Goal: Contribute content: Contribute content

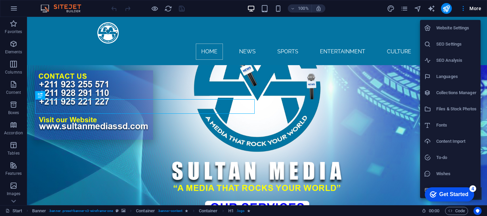
click at [451, 92] on h6 "Collections Manager" at bounding box center [456, 93] width 40 height 8
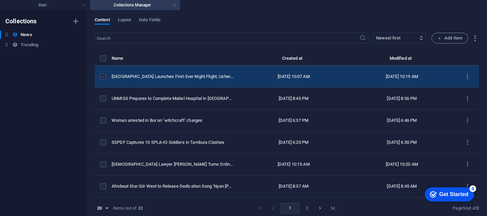
click at [103, 80] on label "items list" at bounding box center [103, 77] width 6 height 6
click at [0, 0] on input "items list" at bounding box center [0, 0] width 0 height 0
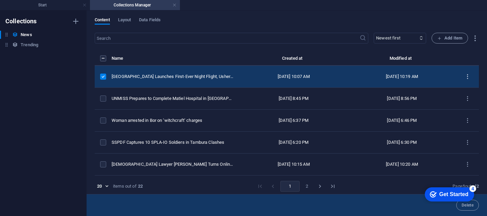
click at [465, 80] on icon "items list" at bounding box center [467, 77] width 6 height 6
click at [457, 130] on div at bounding box center [452, 131] width 12 height 7
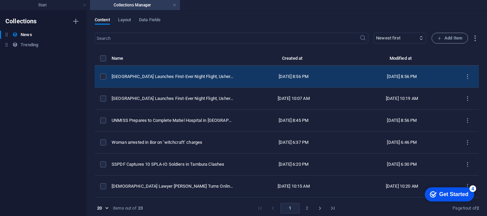
click at [219, 80] on div "Juba International Airport Launches First-Ever Night Flight, Ushering in a New …" at bounding box center [173, 77] width 122 height 6
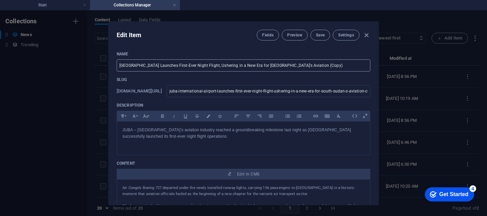
click at [332, 66] on input "Juba International Airport Launches First-Ever Night Flight, Ushering in a New …" at bounding box center [244, 66] width 254 height 12
paste input "text"
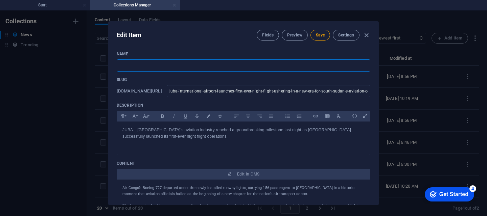
type input "v"
click at [121, 65] on input "text" at bounding box center [244, 66] width 254 height 12
paste input "[PERSON_NAME] Elected President of South Sudan National Olympic Committee"
type input "[PERSON_NAME] Elected President of South Sudan National Olympic Committee"
click at [206, 137] on p "JUBA – [GEOGRAPHIC_DATA]’s aviation industry reached a groundbreaking milestone…" at bounding box center [243, 133] width 242 height 13
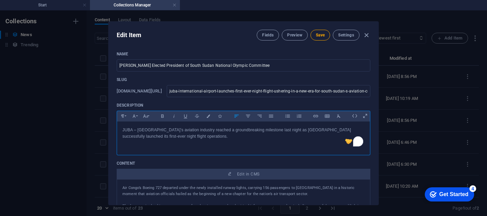
click at [202, 139] on p "JUBA – [GEOGRAPHIC_DATA]’s aviation industry reached a groundbreaking milestone…" at bounding box center [243, 133] width 242 height 13
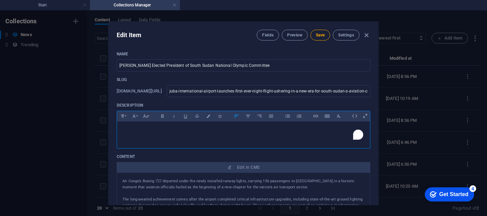
click at [128, 128] on p "​" at bounding box center [243, 130] width 242 height 6
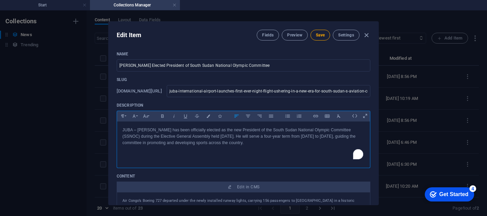
scroll to position [1334, 0]
click at [321, 33] on span "Save" at bounding box center [320, 34] width 9 height 5
click at [264, 66] on input "[PERSON_NAME] Elected President of South Sudan National Olympic Committee" at bounding box center [244, 66] width 254 height 12
click at [260, 67] on input "[PERSON_NAME] Elected President of South Sudan National Olympic Committee" at bounding box center [244, 66] width 254 height 12
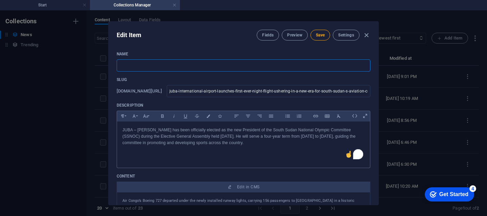
click at [119, 66] on input "text" at bounding box center [244, 66] width 254 height 12
type input "v"
click at [128, 63] on input "text" at bounding box center [244, 66] width 254 height 12
type input "v"
click at [120, 65] on input "text" at bounding box center [244, 66] width 254 height 12
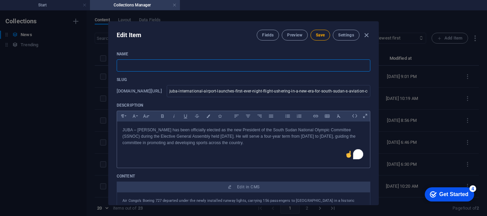
click at [124, 65] on input "text" at bounding box center [244, 66] width 254 height 12
paste input "[PERSON_NAME] Elected President of South Sudan National Olympic Committee"
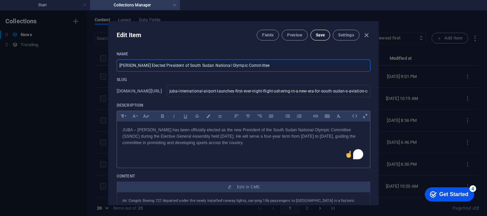
type input "[PERSON_NAME] Elected President of South Sudan National Olympic Committee"
click at [318, 35] on span "Save" at bounding box center [320, 34] width 9 height 5
click at [349, 92] on input "juba-international-airport-launches-first-ever-night-flight-ushering-in-a-new-e…" at bounding box center [269, 91] width 204 height 12
type input "juba-international-airport-launches-first-ever-night-flight-ushering-in-a-new-e…"
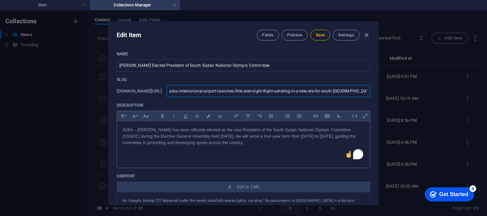
type input "juba-international-airport-launches-first-ever-night-flight-ushering-in-a-new-e…"
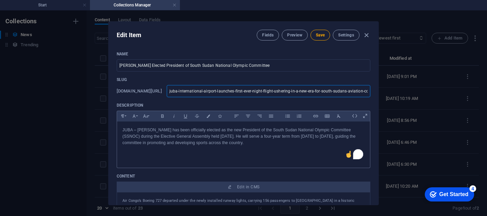
type input "juba-international-airport-launches-first-ever-night-flight-ushering-in-a-new-e…"
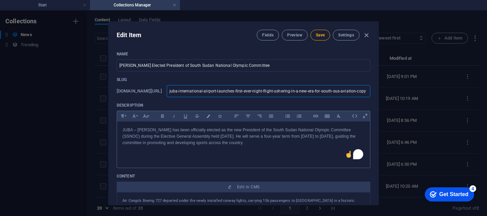
type input "juba-international-airport-launches-first-ever-night-flight-ushering-in-a-new-e…"
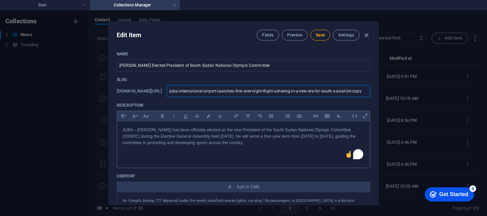
type input "juba-international-airport-launches-first-ever-night-flight-ushering-in-a-new-e…"
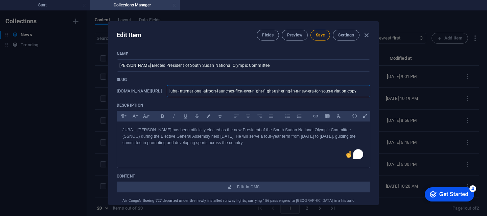
type input "juba-international-airport-launches-first-ever-night-flight-ushering-in-a-new-e…"
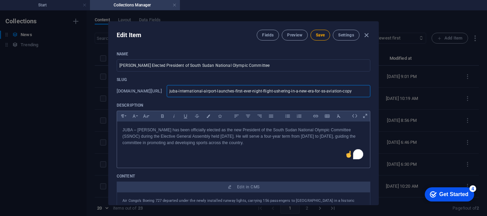
type input "juba-international-airport-launches-first-ever-night-flight-ushering-in-a-new-e…"
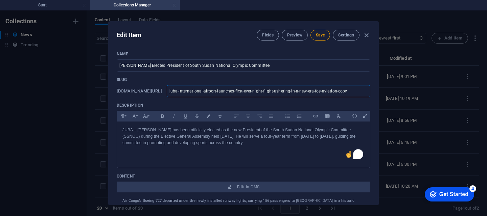
type input "juba-international-airport-launches-first-ever-night-flight-ushering-in-a-new-e…"
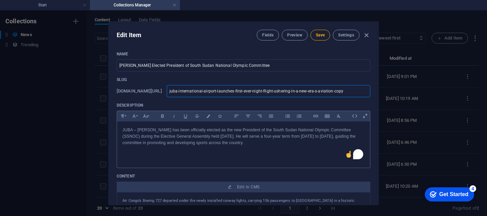
type input "juba-international-airport-launches-first-ever-night-flight-ushering-in-a-new-e…"
click at [351, 91] on input "juba-international-airport-launches-first-ever-night-flight-ushering-in-a-new-e…" at bounding box center [269, 91] width 204 height 12
type input "juba-international-airport-launches-first-ever-night-flight-ushering-in-a-new-e…"
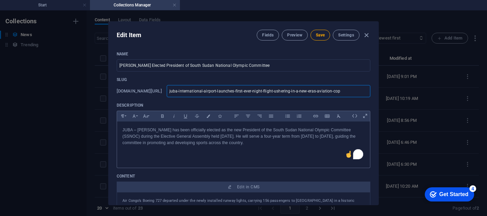
type input "juba-international-airport-launches-first-ever-night-flight-ushering-in-a-new-e…"
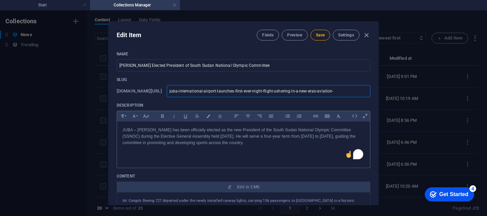
type input "juba-international-airport-launches-first-ever-night-flight-ushering-in-a-new-e…"
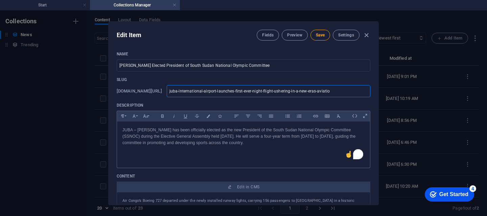
type input "juba-international-airport-launches-first-ever-night-flight-ushering-in-a-new-e…"
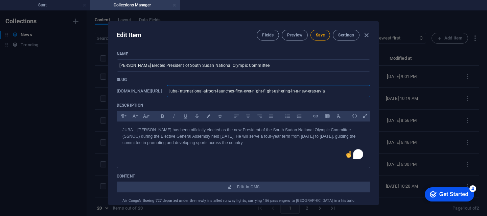
type input "juba-international-airport-launches-first-ever-night-flight-ushering-in-a-new-e…"
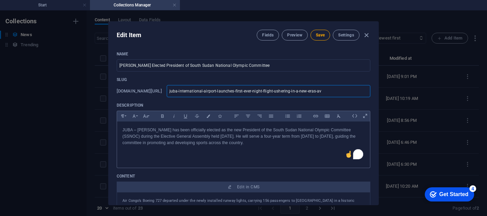
type input "juba-international-airport-launches-first-ever-night-flight-ushering-in-a-new-e…"
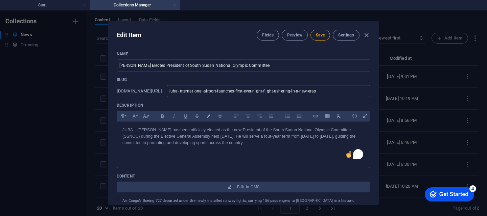
type input "juba-international-airport-launches-first-ever-night-flight-ushering-in-a-new-e…"
type input "juba-international-airport-launches-first-ever-night-flight-ushering-in-a-new-er"
type input "juba-international-airport-launches-first-ever-night-flight-ushering-in-a-new-e"
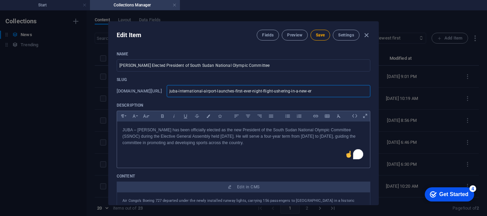
type input "juba-international-airport-launches-first-ever-night-flight-ushering-in-a-new-e"
type input "juba-international-airport-launches-first-ever-night-flight-ushering-in-a-new-"
type input "juba-international-airport-launches-first-ever-night-flight-ushering-in-a-new"
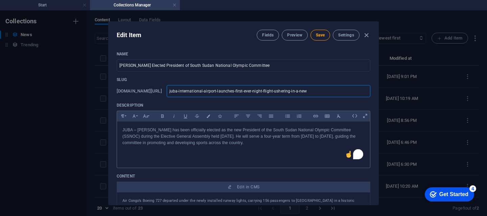
type input "juba-international-airport-launches-first-ever-night-flight-ushering-in-a-ne"
type input "juba-international-airport-launches-first-ever-night-flight-ushering-in-a-n"
type input "juba-international-airport-launches-first-ever-night-flight-ushering-in-a-"
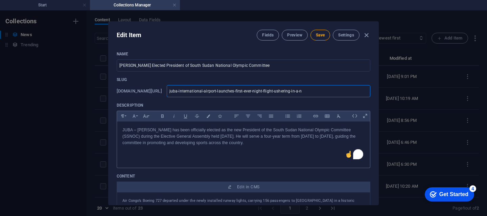
type input "juba-international-airport-launches-first-ever-night-flight-ushering-in-a-"
type input "juba-international-airport-launches-first-ever-night-flight-ushering-in-a"
type input "juba-international-airport-launches-first-ever-night-flight-ushering-in-"
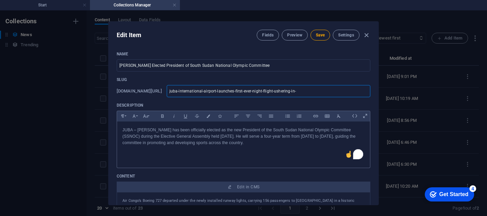
type input "juba-international-airport-launches-first-ever-night-flight-ushering-in"
type input "juba-international-airport-launches-first-ever-night-flight-ushering-i"
type input "juba-international-airport-launches-first-ever-night-flight-ushering-"
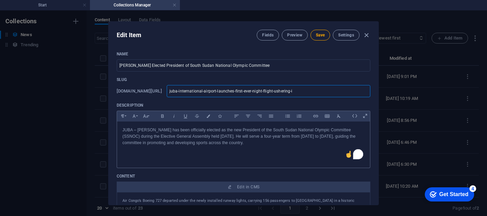
type input "juba-international-airport-launches-first-ever-night-flight-ushering-"
type input "juba-international-airport-launches-first-ever-night-flight-ushering"
type input "juba-international-airport-launches-first-ever-night-flight-usherin"
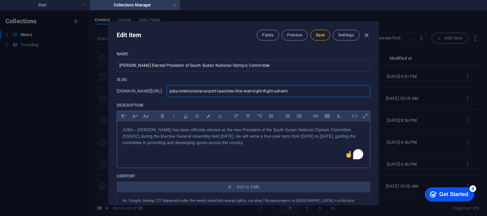
type input "juba-international-airport-launches-first-ever-night-flight-usheri"
type input "juba-international-airport-launches-first-ever-night-flight-usher"
type input "juba-international-airport-launches-first-ever-night-flight-ushe"
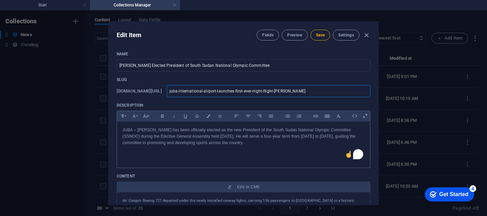
type input "juba-international-airport-launches-first-ever-night-flight-ushe"
type input "juba-international-airport-launches-first-ever-night-flight-ush"
type input "juba-international-airport-launches-first-ever-night-flight-us"
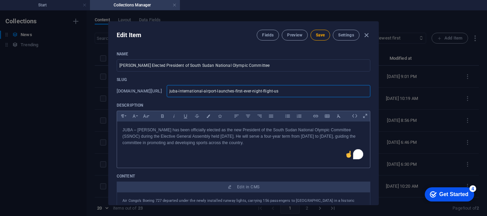
type input "juba-international-airport-launches-first-ever-night-flight-u"
type input "juba-international-airport-launches-first-ever-night-flight-"
type input "juba-international-airport-launches-first-ever-night-flight"
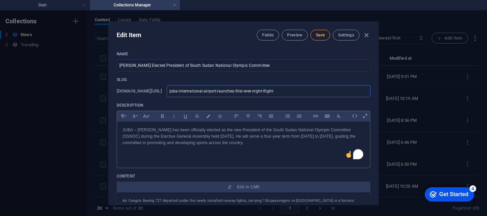
type input "juba-international-airport-launches-first-ever-night-flight"
type input "juba-international-airport-launches-first-ever-night-fligh"
type input "juba-international-airport-launches-first-ever-night-flig"
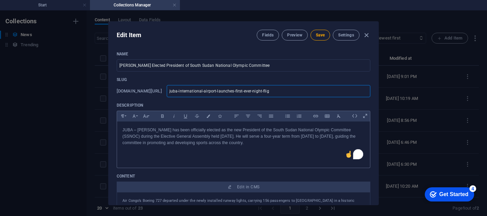
type input "juba-international-airport-launches-first-ever-night-fli"
type input "juba-international-airport-launches-first-ever-night-fl"
type input "juba-international-airport-launches-first-ever-night-f"
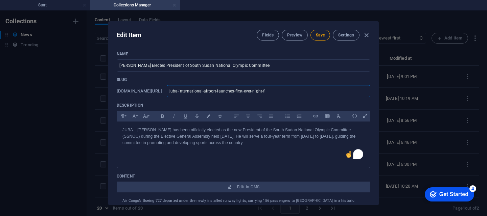
type input "juba-international-airport-launches-first-ever-night-f"
type input "juba-international-airport-launches-first-ever-night-"
type input "juba-international-airport-launches-first-ever-night"
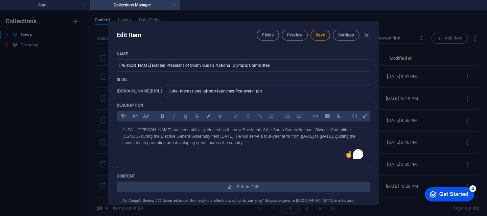
type input "juba-international-airport-launches-first-ever-nigh"
type input "juba-international-airport-launches-first-ever-nig"
type input "juba-international-airport-launches-first-ever-ni"
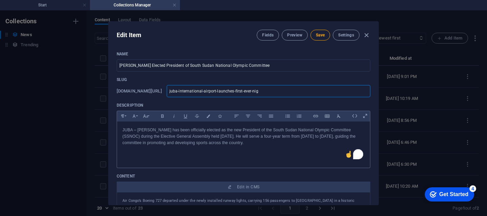
type input "juba-international-airport-launches-first-ever-ni"
type input "juba-international-airport-launches-first-ever-n"
type input "juba-international-airport-launches-first-ever-"
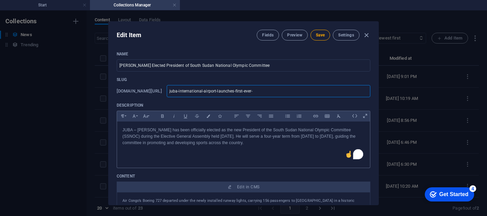
type input "juba-international-airport-launches-first-ever"
type input "juba-international-airport-launches-first-eve"
type input "juba-international-airport-launches-first-ev"
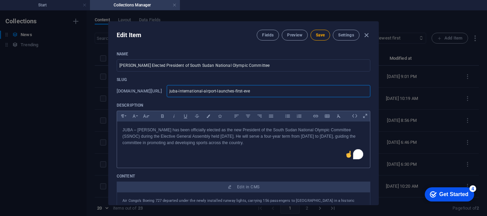
type input "juba-international-airport-launches-first-ev"
type input "juba-international-airport-launches-first-e"
type input "juba-international-airport-launches-first-"
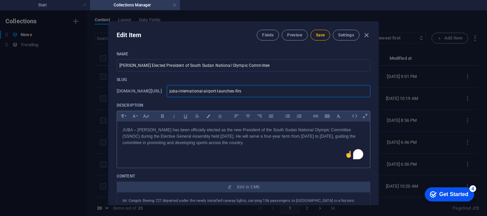
type input "juba-international-airport-launches-fir"
type input "juba-international-airport-launches-fi"
type input "juba-international-airport-launches-f"
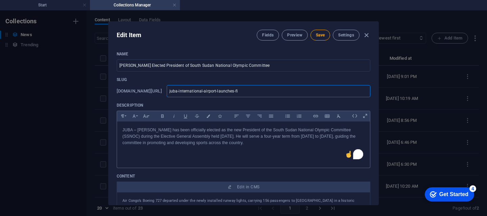
type input "juba-international-airport-launches-f"
type input "juba-international-airport-launches-"
type input "juba-international-airport-launches"
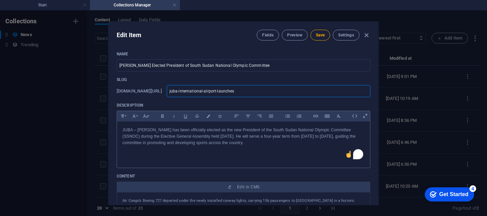
type input "juba-international-airport-launche"
type input "juba-international-airport-launch"
type input "juba-international-airport-launc"
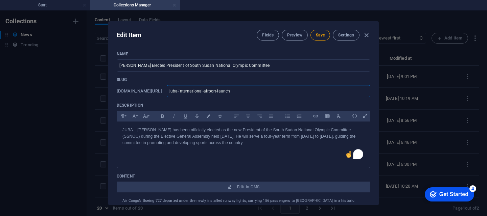
type input "juba-international-airport-launc"
type input "juba-international-airport-laun"
type input "juba-international-airport-lau"
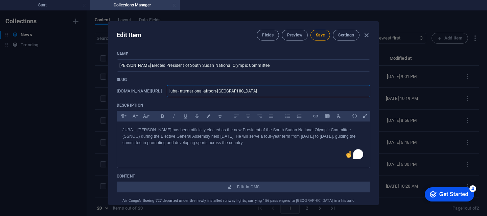
type input "juba-international-airport-la"
type input "juba-international-airport-l"
type input "juba-international-airport-"
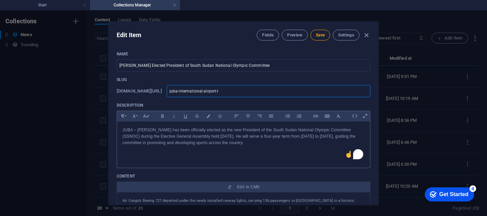
type input "juba-international-airport-"
type input "juba-international-airport"
type input "juba-international-airpor"
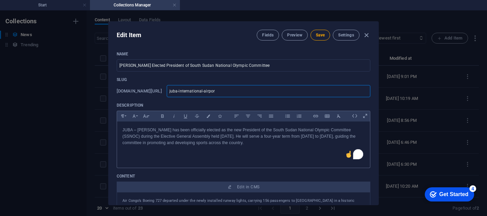
type input "juba-international-airpo"
type input "juba-international-airp"
type input "juba-international-air"
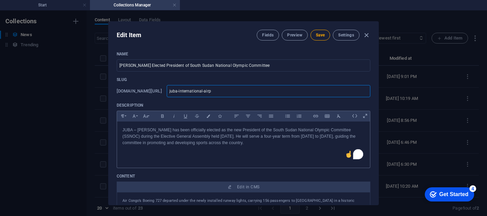
type input "juba-international-air"
type input "juba-international-ai"
type input "juba-international-a"
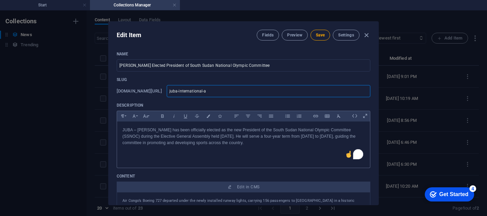
type input "juba-international-"
type input "juba-international"
type input "juba-internationa"
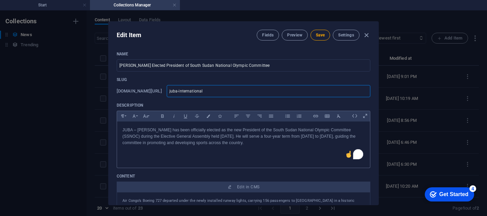
type input "juba-internationa"
type input "juba-internation"
click at [181, 93] on input "text" at bounding box center [269, 91] width 204 height 12
paste input "[PERSON_NAME] Elected President of South Sudan National Olympic Committee"
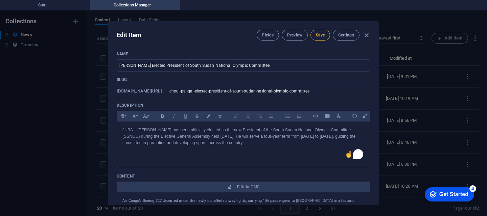
click at [318, 35] on span "Save" at bounding box center [320, 34] width 9 height 5
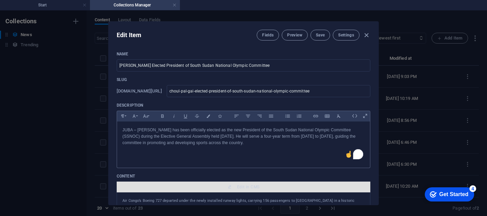
click at [245, 188] on span "Edit in CMS" at bounding box center [248, 187] width 22 height 5
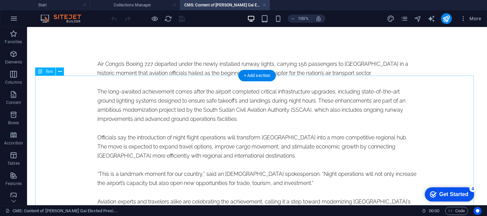
scroll to position [0, 0]
click at [97, 192] on div "Air Congo’s Boeing 727 departed under the newly installed runway lights, carryi…" at bounding box center [256, 152] width 319 height 184
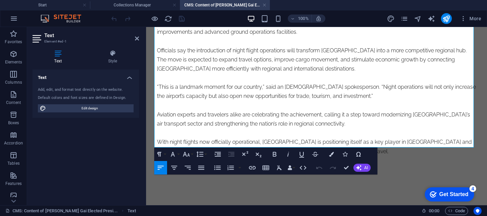
scroll to position [98, 0]
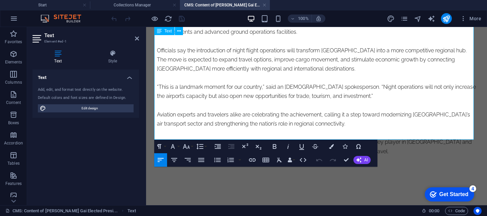
click at [349, 138] on p "With night flights now officially operational, Juba International Airport is po…" at bounding box center [316, 147] width 319 height 18
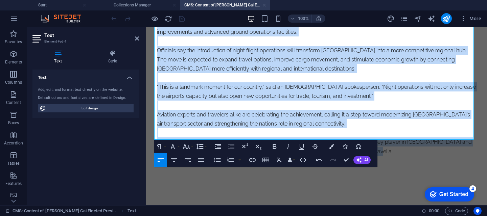
scroll to position [0, 0]
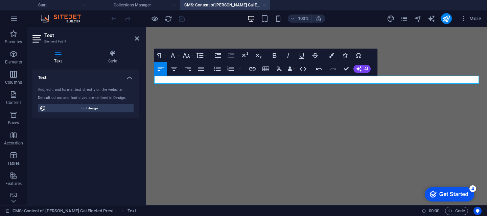
click at [199, 69] on p at bounding box center [316, 64] width 319 height 9
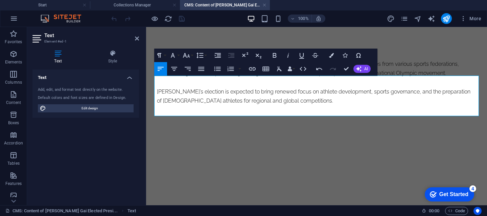
scroll to position [2602, 0]
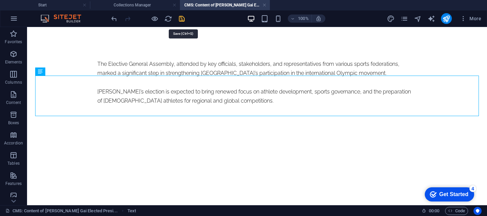
click at [186, 21] on icon "save" at bounding box center [182, 19] width 8 height 8
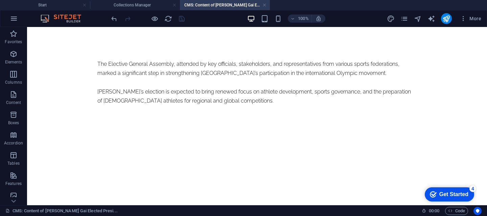
click at [216, 6] on h4 "CMS: Content of Choul Pal Gai Elected Presi..." at bounding box center [225, 4] width 90 height 7
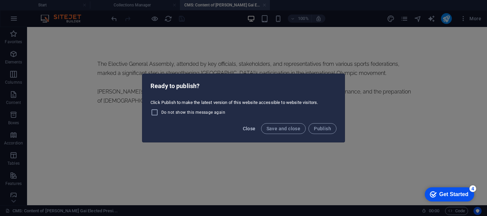
click at [252, 131] on span "Close" at bounding box center [249, 128] width 13 height 5
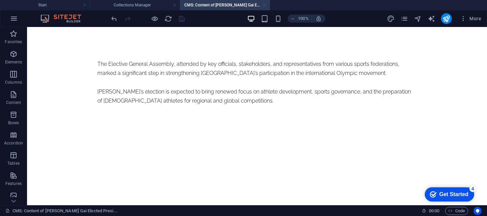
click at [264, 5] on link at bounding box center [264, 5] width 4 height 6
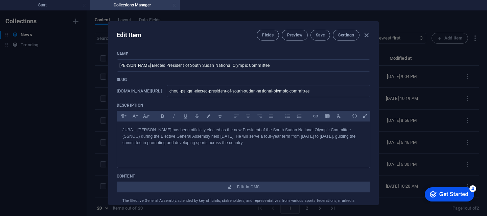
scroll to position [161, 0]
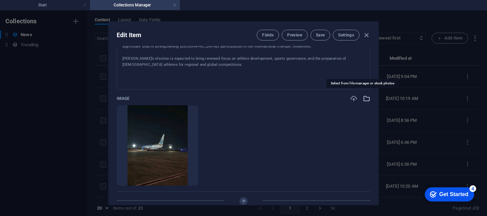
click at [366, 99] on icon "button" at bounding box center [366, 98] width 7 height 7
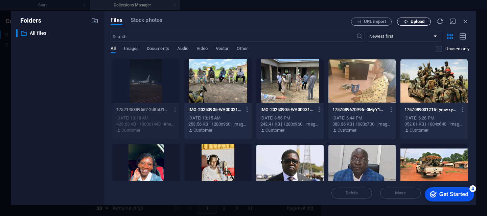
click at [420, 21] on span "Upload" at bounding box center [418, 22] width 14 height 4
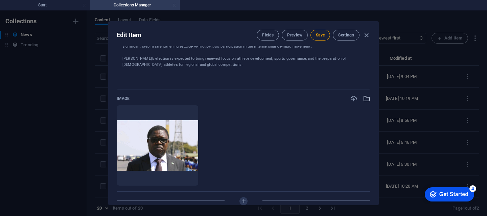
click at [368, 98] on icon "button" at bounding box center [366, 98] width 7 height 7
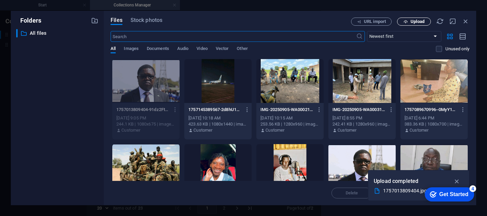
click at [418, 20] on span "Upload" at bounding box center [418, 22] width 14 height 4
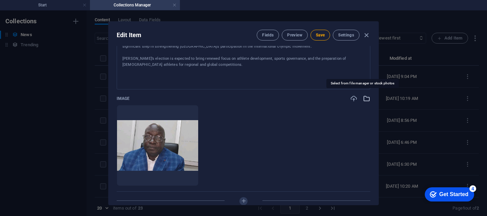
click at [363, 100] on icon "button" at bounding box center [366, 98] width 7 height 7
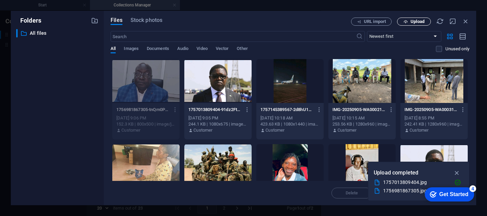
click at [423, 23] on span "Upload" at bounding box center [418, 22] width 14 height 4
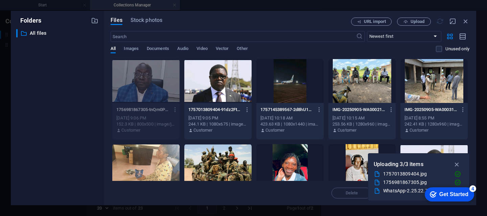
click at [412, 177] on div "1757013809404.jpg" at bounding box center [416, 174] width 66 height 8
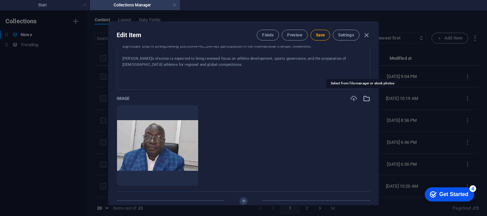
click at [363, 101] on icon "button" at bounding box center [366, 98] width 7 height 7
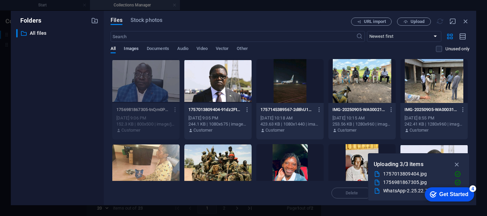
click at [133, 49] on span "Images" at bounding box center [131, 49] width 15 height 9
click at [113, 48] on span "All" at bounding box center [113, 49] width 5 height 9
click at [390, 184] on div "1756981867305.jpg" at bounding box center [416, 183] width 66 height 8
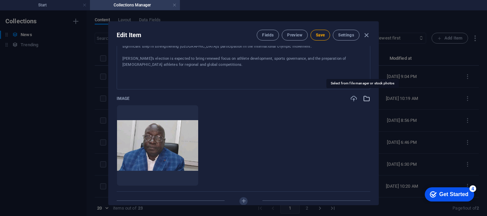
click at [363, 101] on icon "button" at bounding box center [366, 98] width 7 height 7
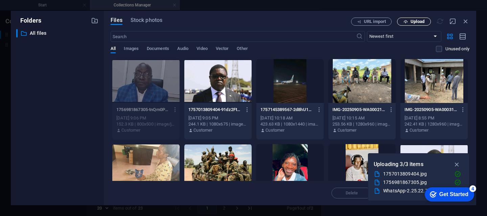
click at [410, 20] on span "Upload" at bounding box center [414, 22] width 28 height 4
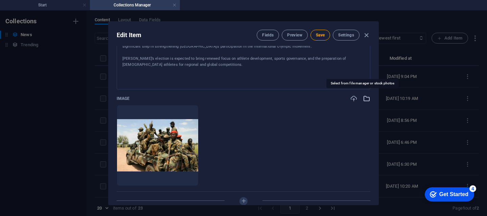
click at [365, 98] on icon "button" at bounding box center [366, 98] width 7 height 7
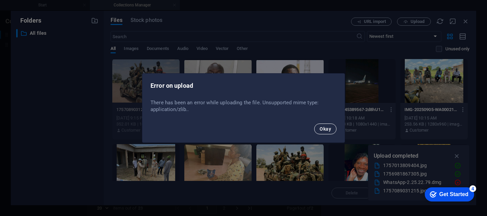
click at [326, 132] on span "Okay" at bounding box center [326, 129] width 12 height 5
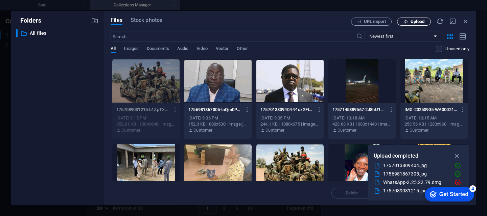
click at [410, 22] on span "Upload" at bounding box center [414, 22] width 28 height 4
click at [416, 21] on span "Upload" at bounding box center [418, 22] width 14 height 4
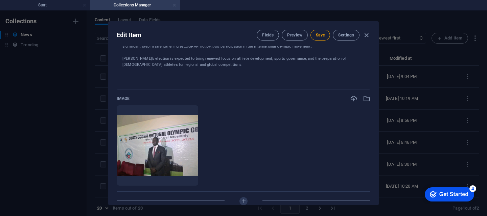
click at [377, 125] on div "Name Choul Pal Gai Elected President of South Sudan National Olympic Committee …" at bounding box center [244, 125] width 270 height 159
drag, startPoint x: 378, startPoint y: 131, endPoint x: 376, endPoint y: 114, distance: 17.0
click at [376, 114] on div "Edit Item Fields Preview Save Settings Name Choul Pal Gai Elected President of …" at bounding box center [243, 113] width 271 height 184
click at [378, 113] on div "Edit Item Fields Preview Save Settings Name Choul Pal Gai Elected President of …" at bounding box center [243, 113] width 487 height 206
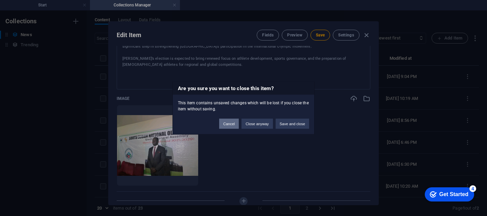
click at [229, 126] on button "Cancel" at bounding box center [229, 124] width 20 height 10
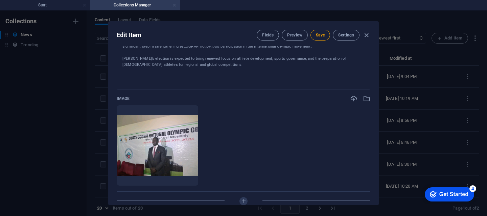
click at [377, 115] on div "Name Choul Pal Gai Elected President of South Sudan National Olympic Committee …" at bounding box center [244, 125] width 270 height 159
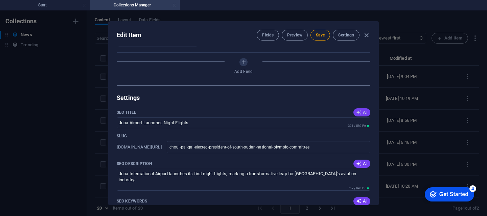
click at [362, 113] on span "AI" at bounding box center [362, 112] width 12 height 5
click at [360, 166] on span "AI" at bounding box center [362, 163] width 12 height 5
click at [361, 202] on span "AI" at bounding box center [362, 201] width 12 height 5
drag, startPoint x: 377, startPoint y: 140, endPoint x: 377, endPoint y: 150, distance: 9.8
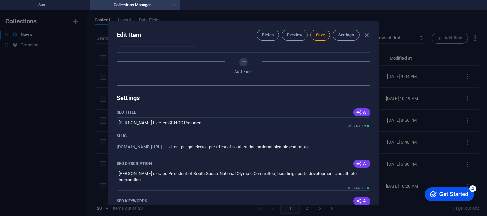
click at [377, 150] on div "Name Choul Pal Gai Elected President of South Sudan National Olympic Committee …" at bounding box center [244, 125] width 270 height 159
click at [377, 145] on div "Name Choul Pal Gai Elected President of South Sudan National Olympic Committee …" at bounding box center [244, 125] width 270 height 159
click at [379, 137] on div "Edit Item Fields Preview Save Settings Name Choul Pal Gai Elected President of …" at bounding box center [243, 113] width 487 height 206
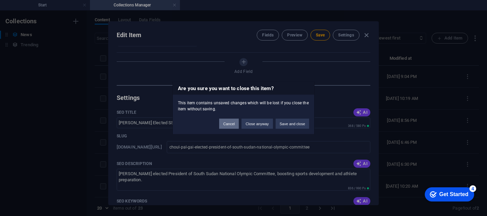
click at [237, 125] on button "Cancel" at bounding box center [229, 124] width 20 height 10
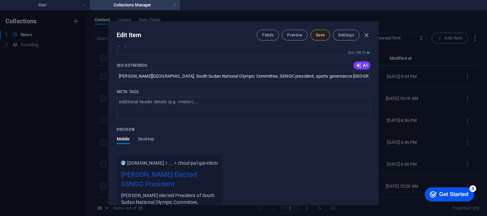
scroll to position [439, 0]
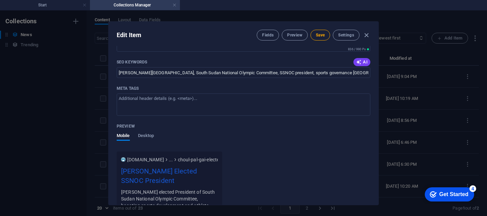
click at [378, 171] on div "Edit Item Fields Preview Save Settings Name Choul Pal Gai Elected President of …" at bounding box center [243, 113] width 271 height 184
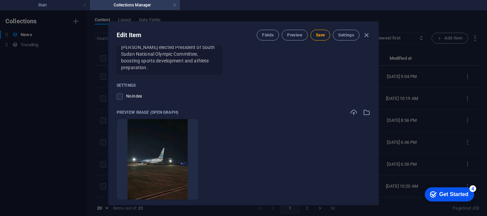
scroll to position [624, 0]
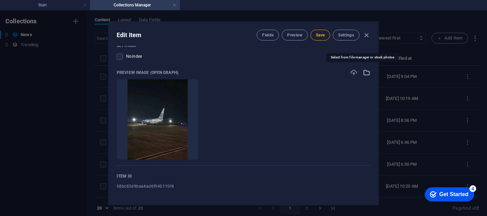
click at [367, 71] on icon "button" at bounding box center [366, 72] width 7 height 7
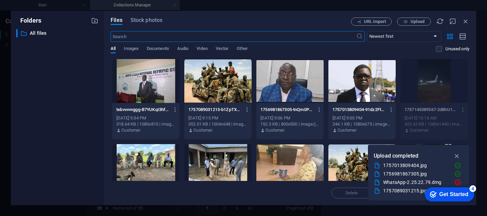
click at [147, 86] on div at bounding box center [145, 81] width 67 height 44
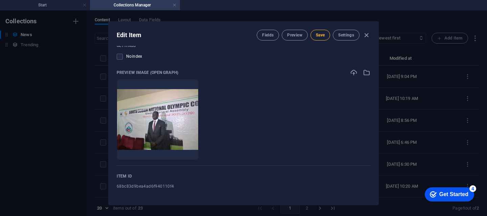
click at [316, 35] on span "Save" at bounding box center [320, 34] width 9 height 5
click at [375, 86] on div "Name Choul Pal Gai Elected President of South Sudan National Olympic Committee …" at bounding box center [244, 125] width 270 height 159
click at [378, 172] on div "Edit Item Fields Preview Save Settings Name Choul Pal Gai Elected President of …" at bounding box center [243, 113] width 487 height 206
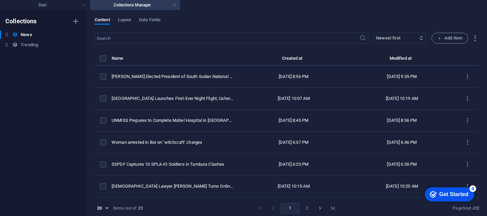
scroll to position [459, 0]
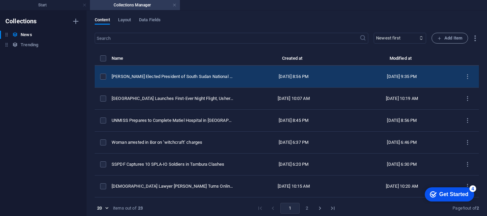
click at [229, 79] on td "[PERSON_NAME] Elected President of South Sudan National Olympic Committee" at bounding box center [176, 77] width 128 height 22
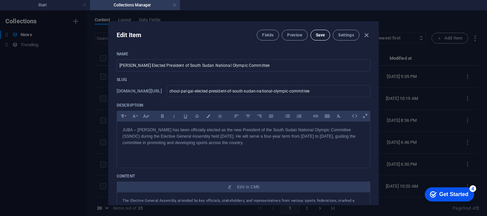
click at [321, 36] on span "Save" at bounding box center [320, 34] width 9 height 5
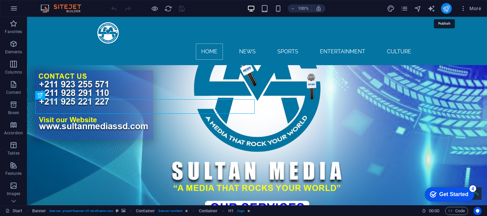
click at [443, 13] on icon "publish" at bounding box center [446, 9] width 8 height 8
